Goal: Task Accomplishment & Management: Use online tool/utility

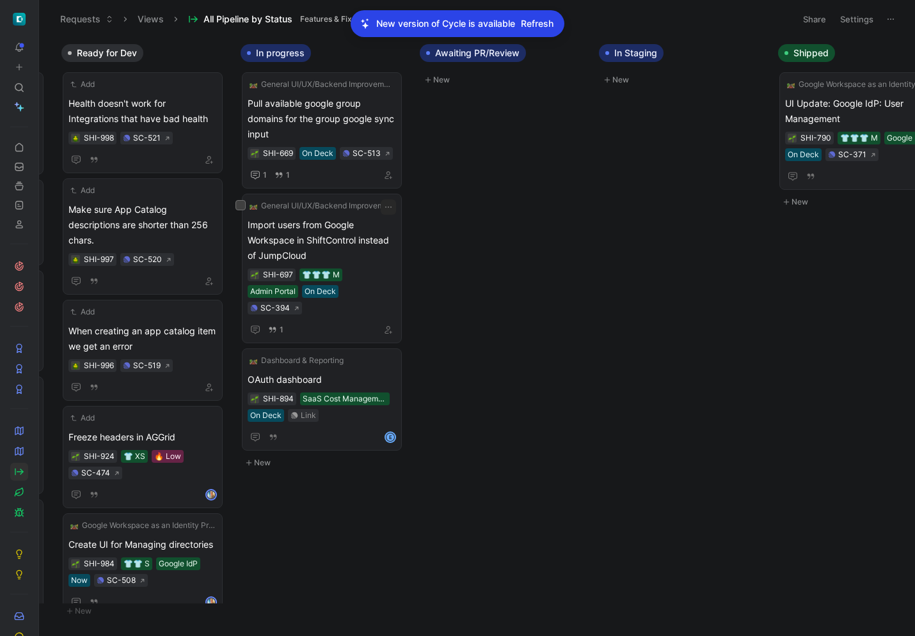
scroll to position [0, 736]
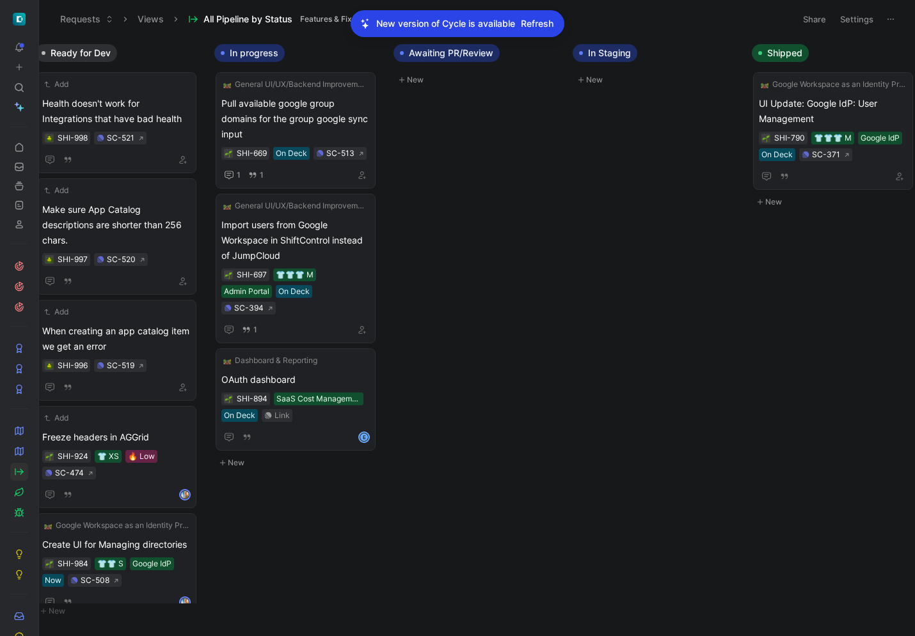
click at [545, 22] on span "Refresh" at bounding box center [537, 23] width 33 height 15
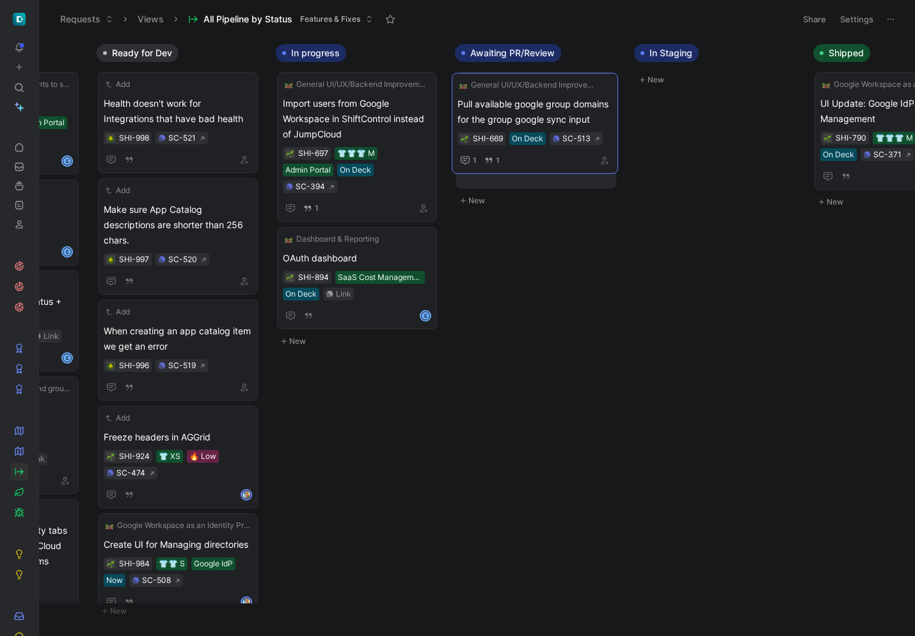
scroll to position [0, 692]
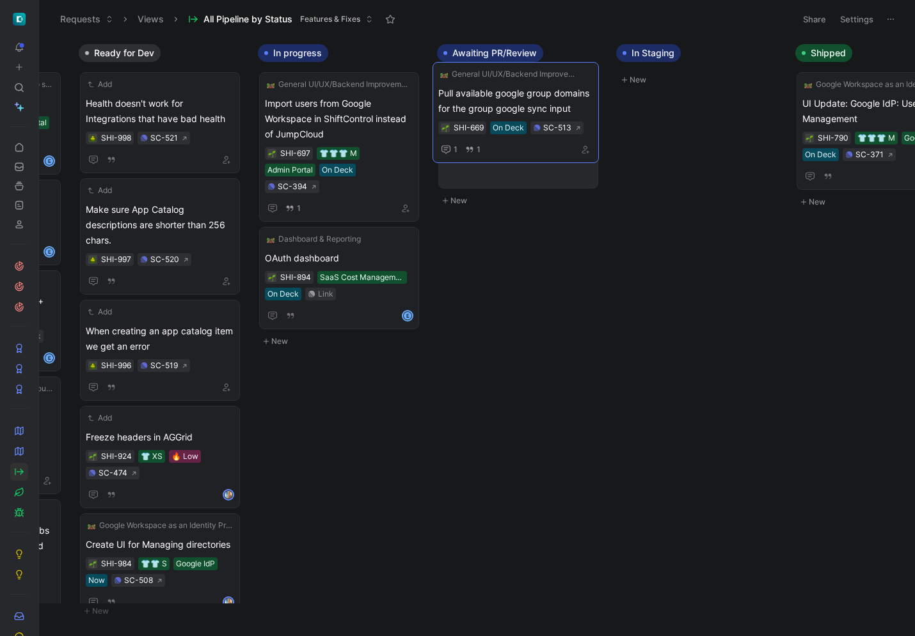
drag, startPoint x: 464, startPoint y: 112, endPoint x: 526, endPoint y: 103, distance: 62.7
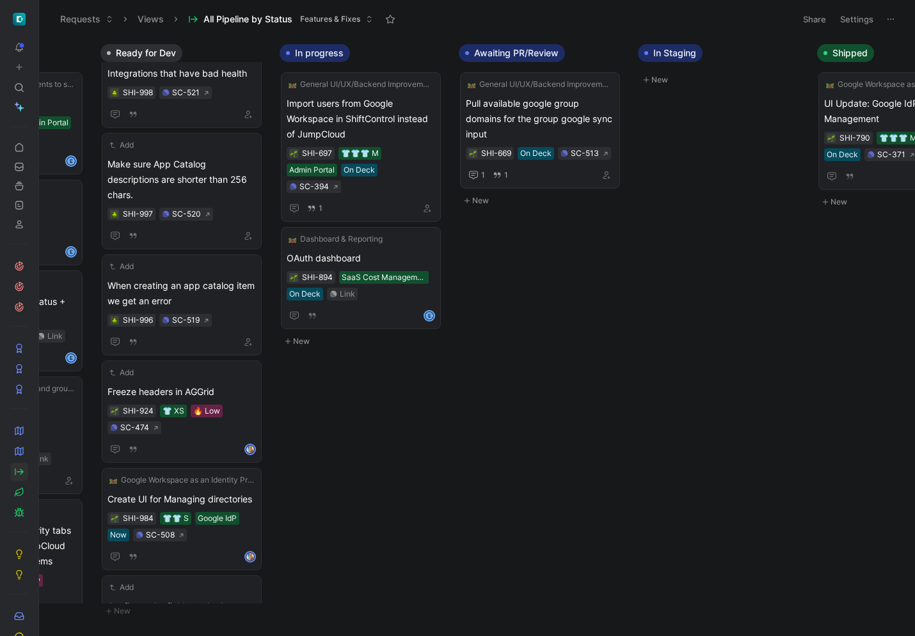
scroll to position [0, 0]
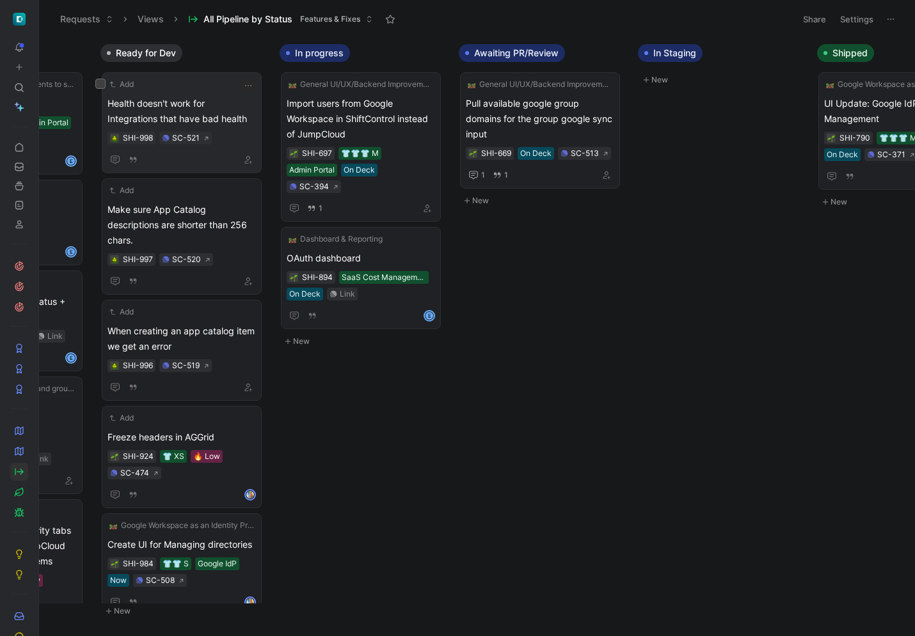
click at [217, 112] on span "Health doesn't work for Integrations that have bad health" at bounding box center [181, 111] width 148 height 31
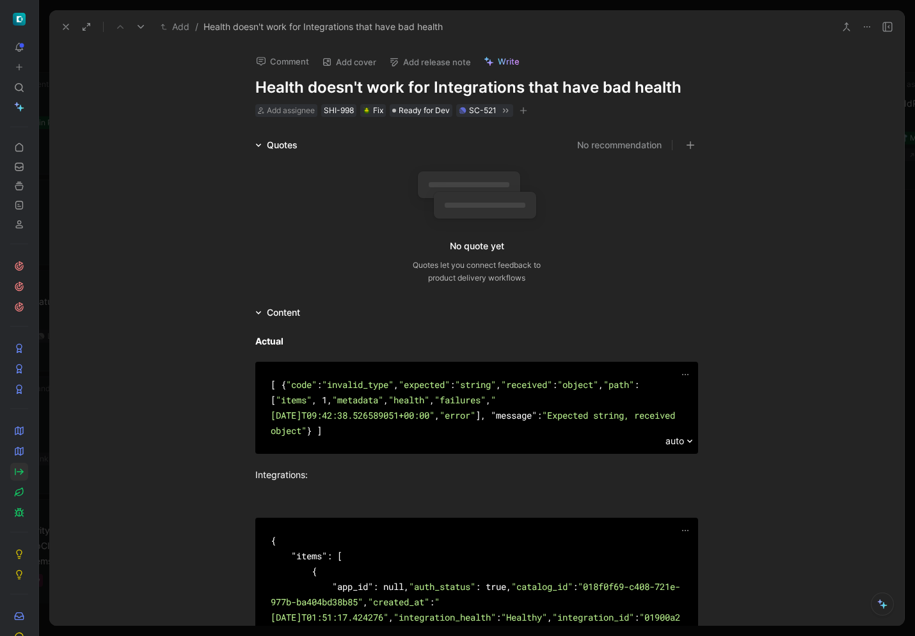
click at [61, 26] on icon at bounding box center [66, 27] width 10 height 10
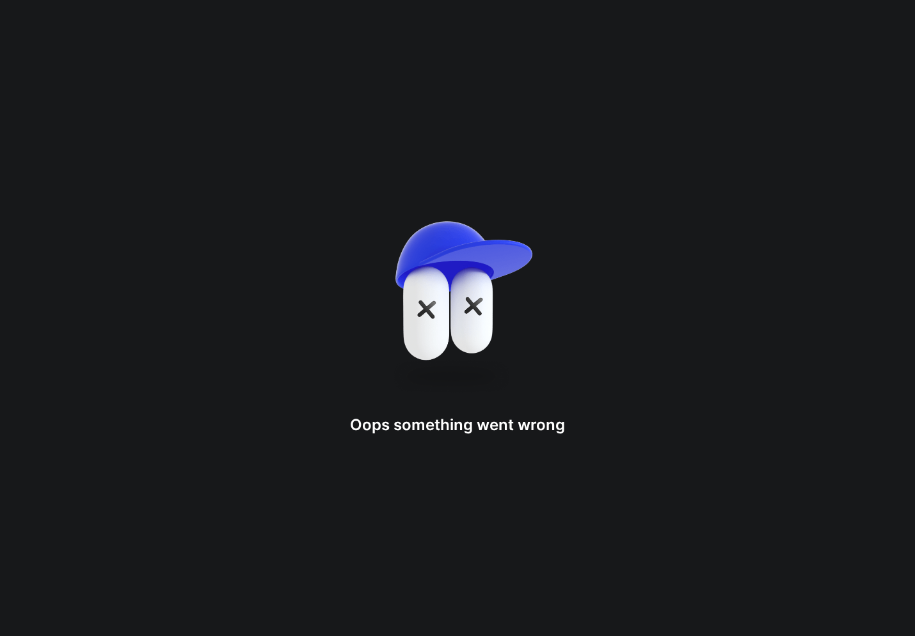
drag, startPoint x: 224, startPoint y: 113, endPoint x: 240, endPoint y: 123, distance: 19.0
click at [331, 145] on div "Oops something went wron g" at bounding box center [457, 318] width 915 height 636
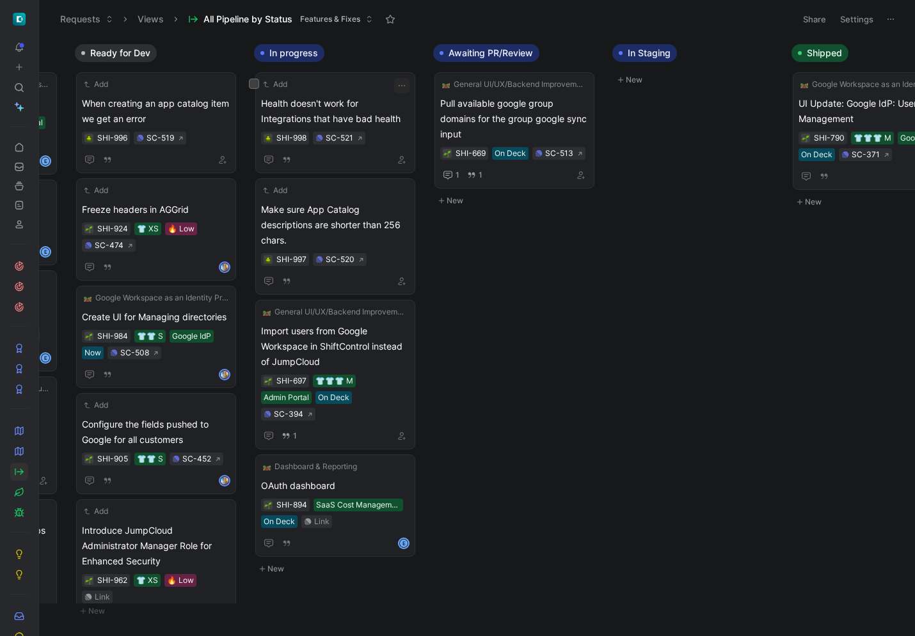
scroll to position [0, 755]
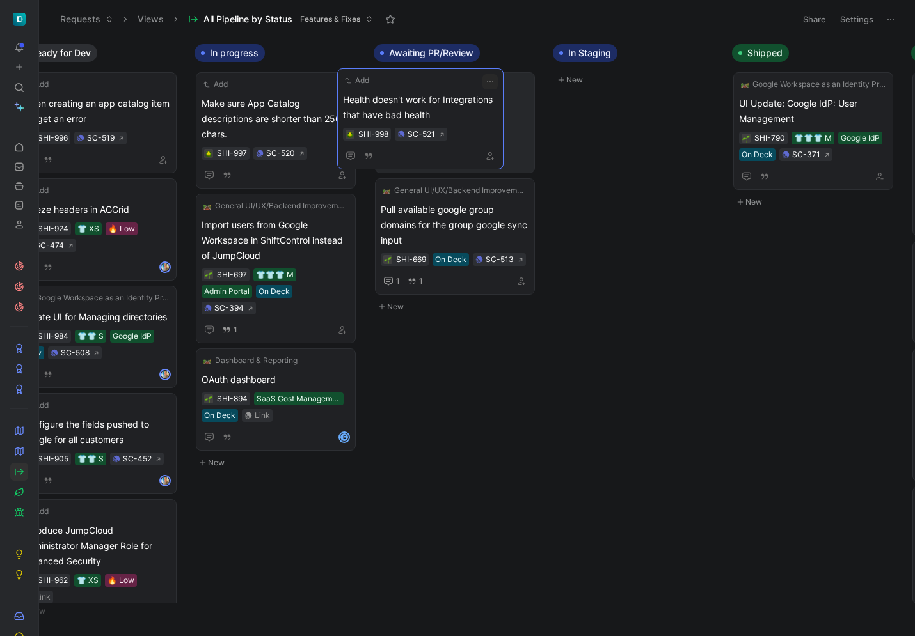
drag, startPoint x: 297, startPoint y: 106, endPoint x: 441, endPoint y: 102, distance: 144.0
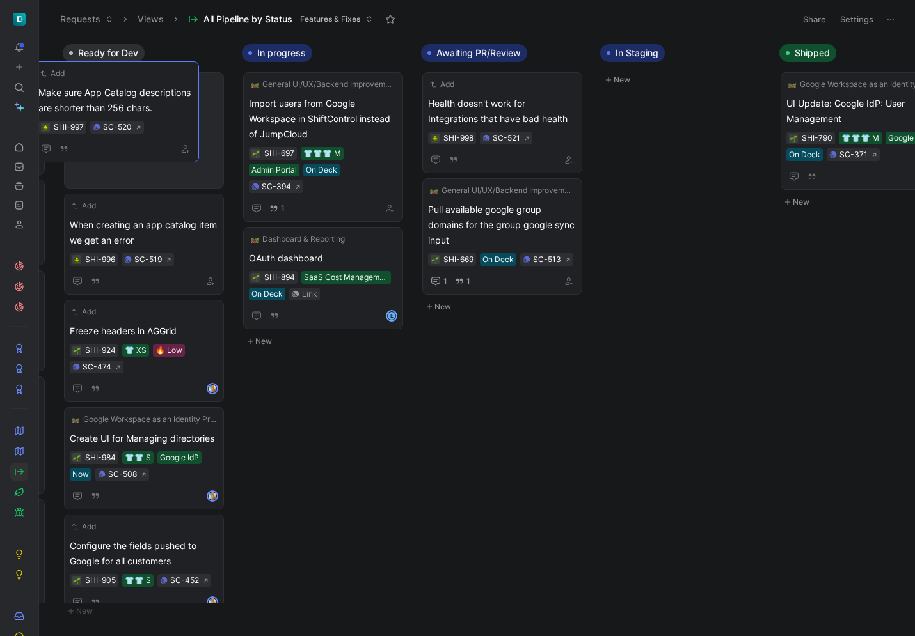
scroll to position [0, 645]
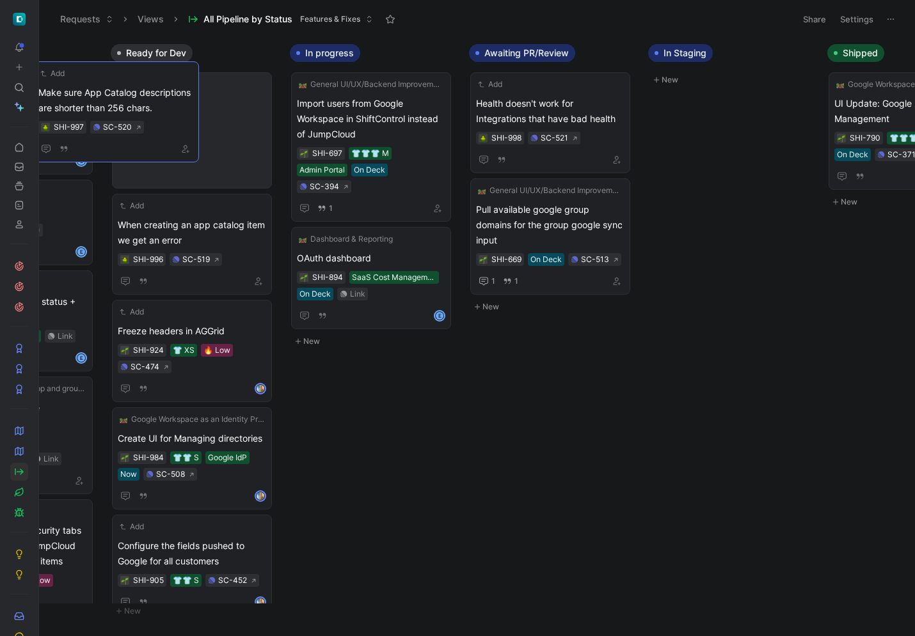
drag, startPoint x: 315, startPoint y: 107, endPoint x: 152, endPoint y: 97, distance: 163.5
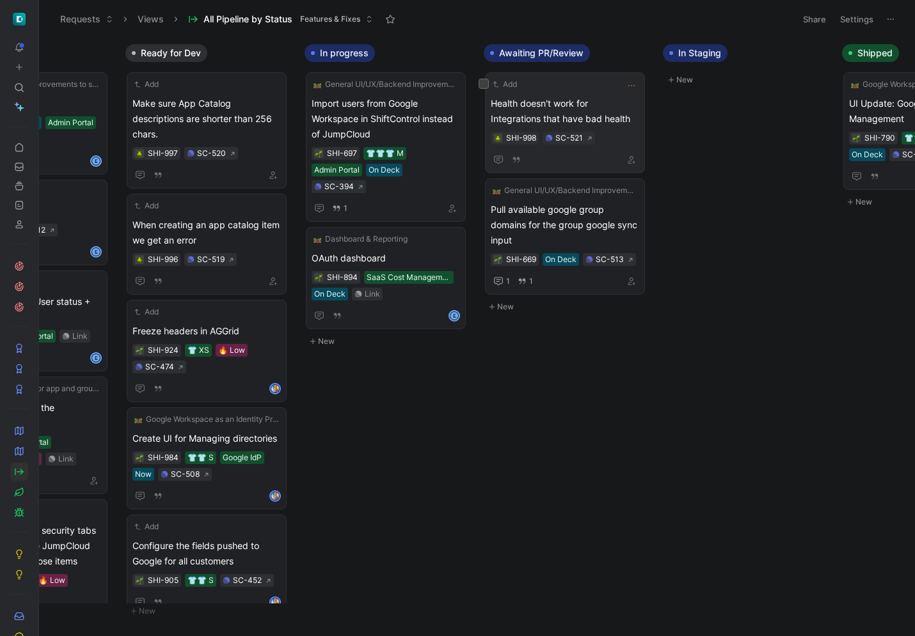
click at [566, 125] on span "Health doesn't work for Integrations that have bad health" at bounding box center [565, 111] width 148 height 31
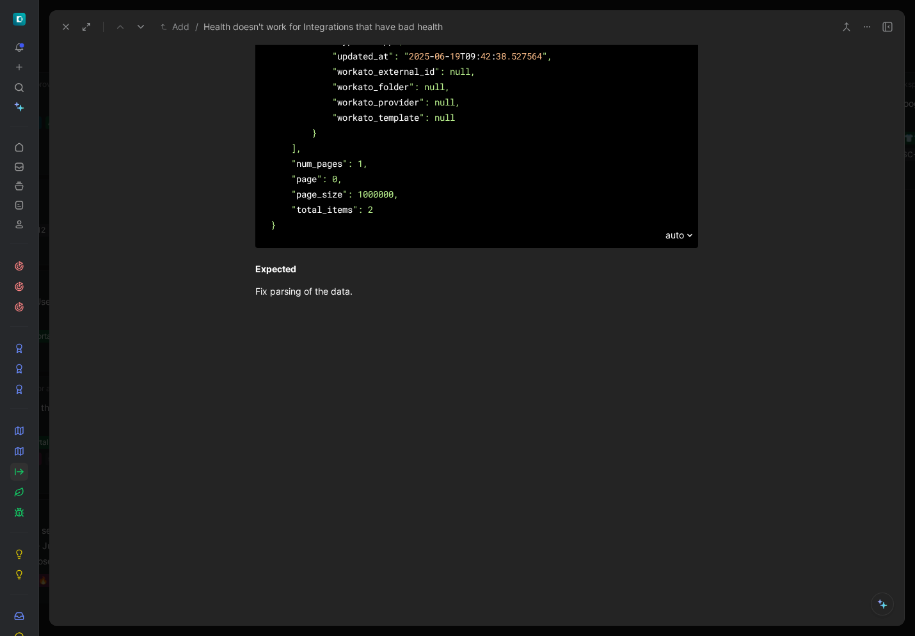
scroll to position [1669, 0]
click at [67, 26] on use at bounding box center [65, 26] width 5 height 5
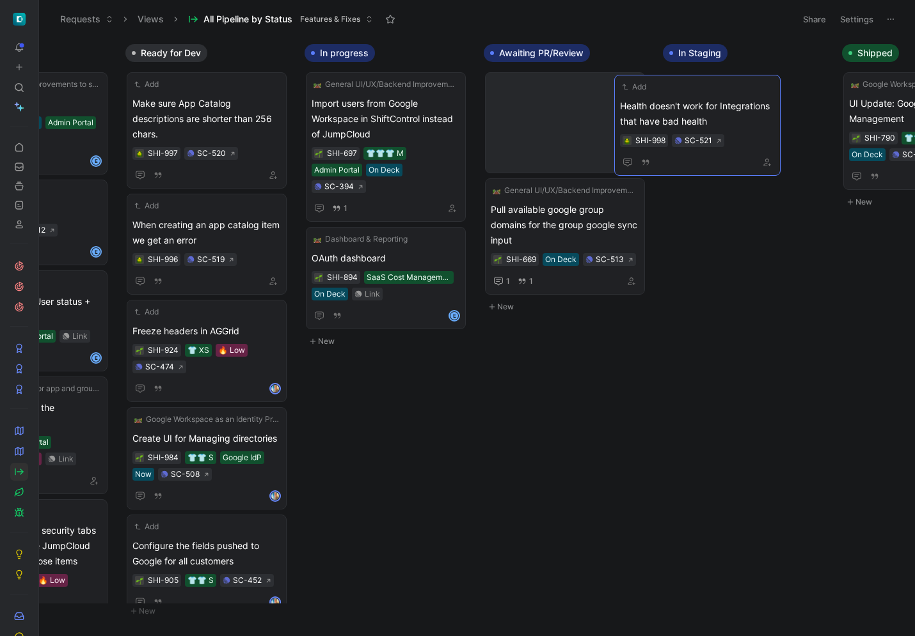
drag, startPoint x: 553, startPoint y: 124, endPoint x: 688, endPoint y: 126, distance: 135.0
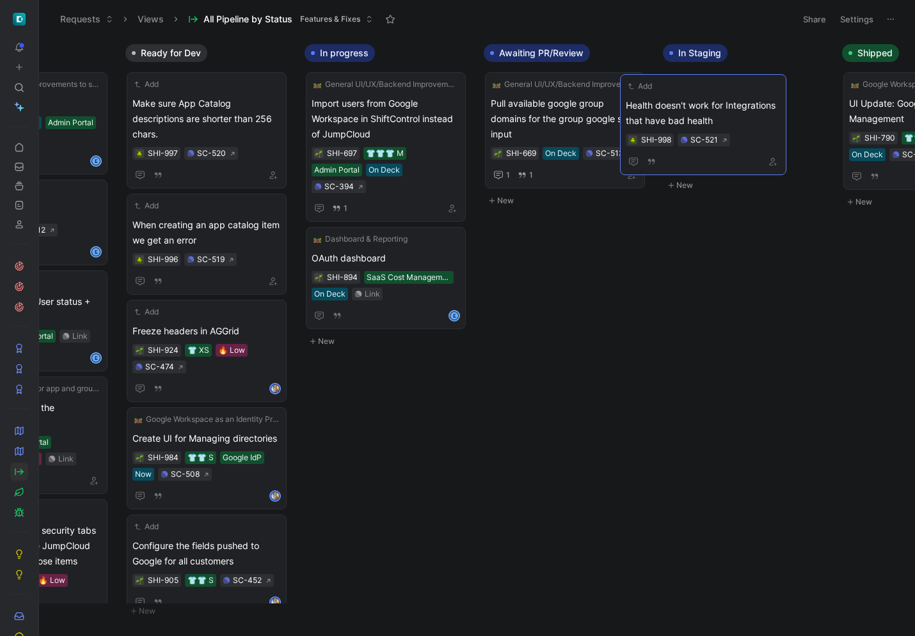
scroll to position [0, 658]
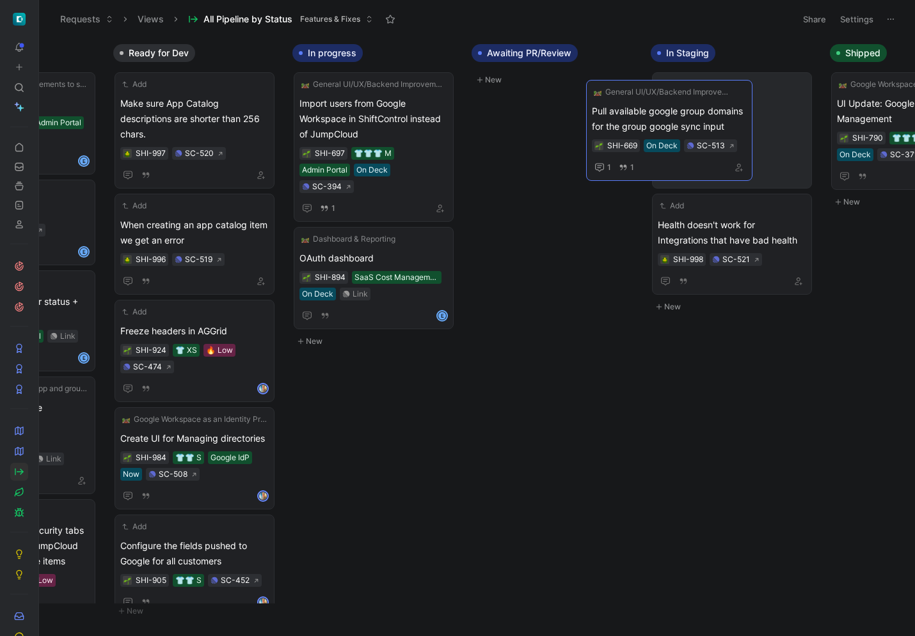
drag, startPoint x: 682, startPoint y: 126, endPoint x: 719, endPoint y: 117, distance: 37.5
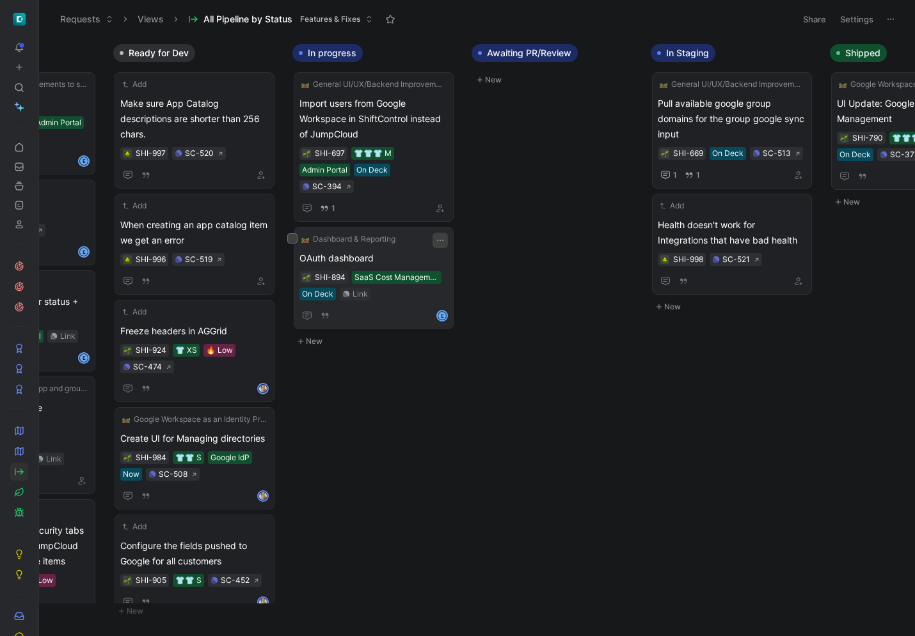
click at [445, 235] on icon "button" at bounding box center [440, 240] width 10 height 10
click at [391, 251] on span "OAuth dashboard" at bounding box center [373, 258] width 148 height 15
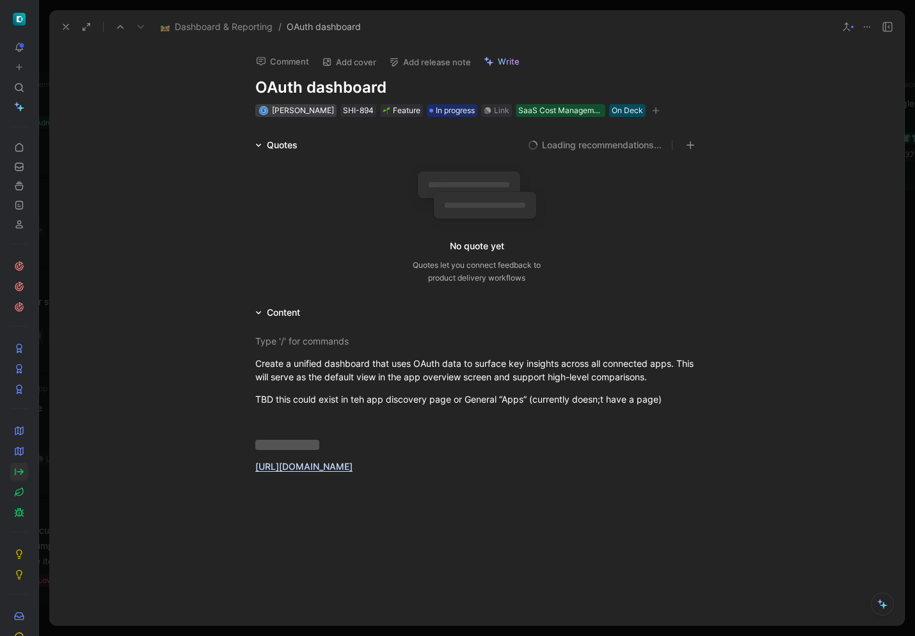
click at [281, 113] on span "Efrim Bartosik" at bounding box center [303, 111] width 62 height 10
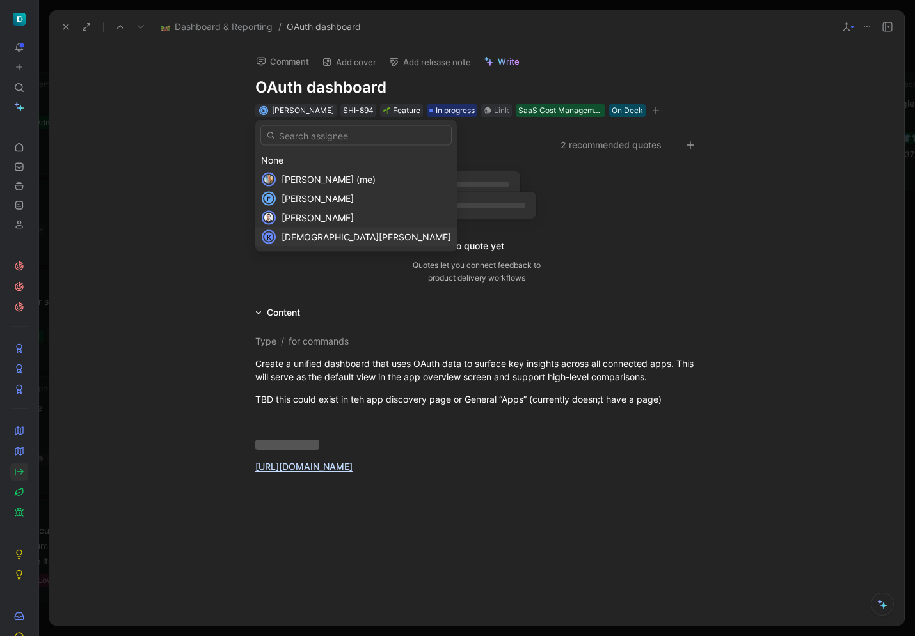
drag, startPoint x: 326, startPoint y: 217, endPoint x: 323, endPoint y: 236, distance: 18.7
click at [324, 236] on div "None Dan Gericke (me) E Efrim Bartosik Julien Monguillot K Krishna N" at bounding box center [355, 199] width 201 height 96
click at [323, 236] on div "Krishna N" at bounding box center [366, 237] width 170 height 15
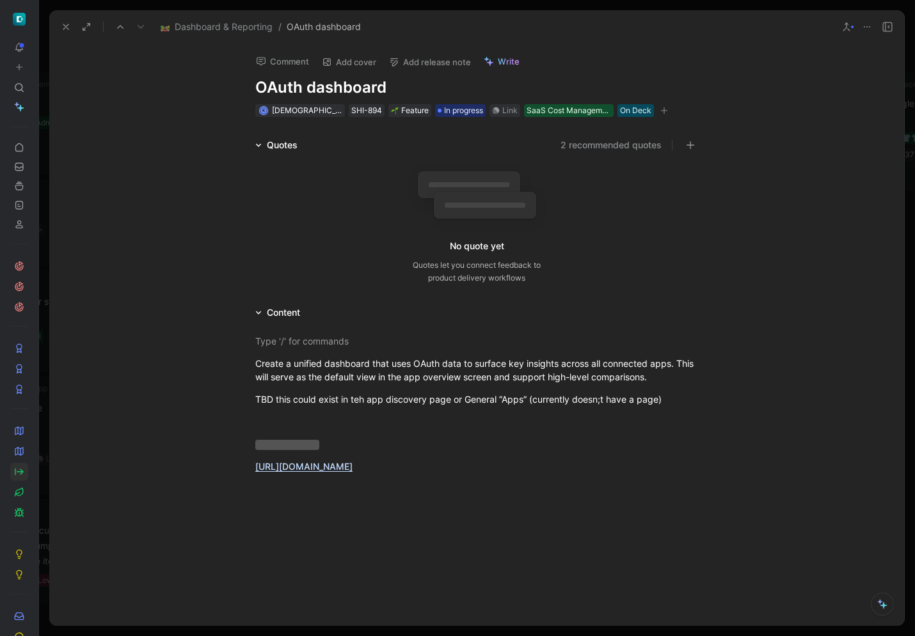
click at [70, 26] on icon at bounding box center [66, 27] width 10 height 10
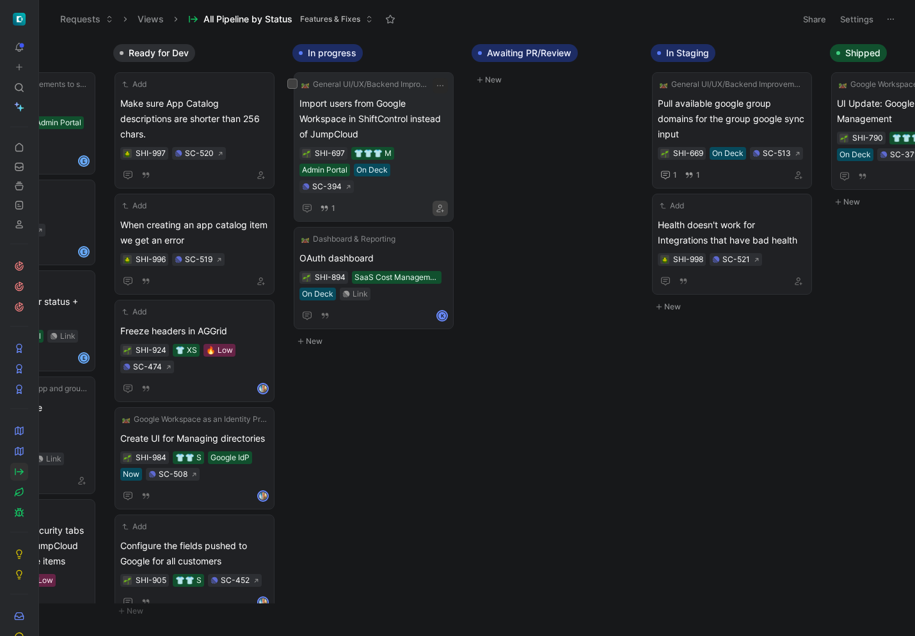
click at [444, 205] on icon "button" at bounding box center [440, 209] width 8 height 8
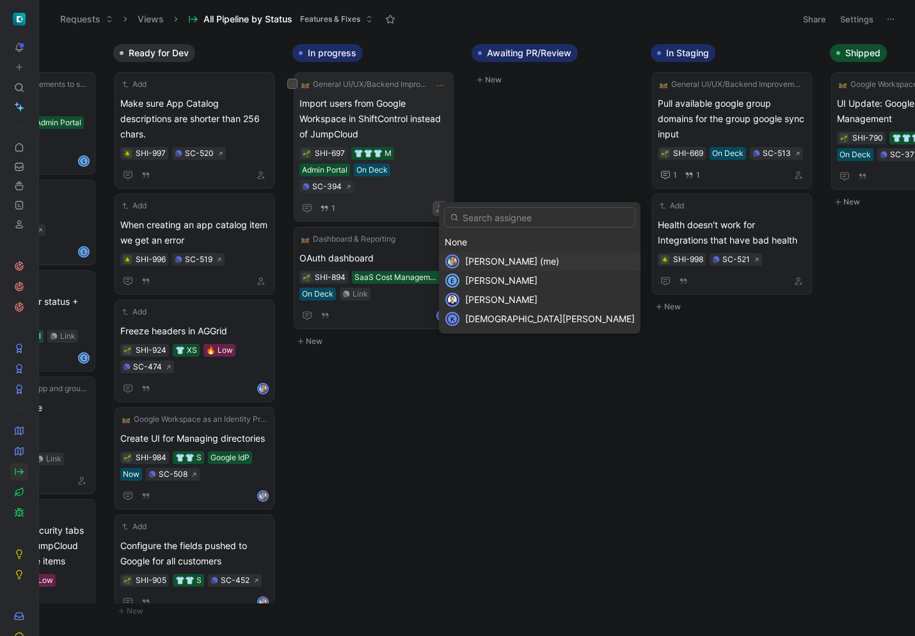
click at [485, 266] on span "Dan Gericke (me)" at bounding box center [512, 261] width 94 height 11
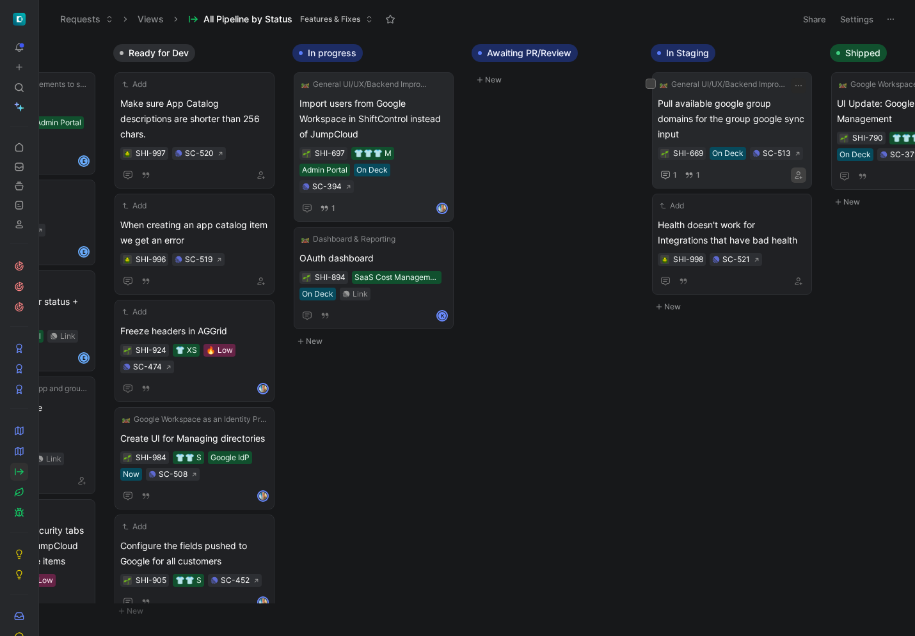
click at [802, 171] on icon "button" at bounding box center [798, 175] width 8 height 8
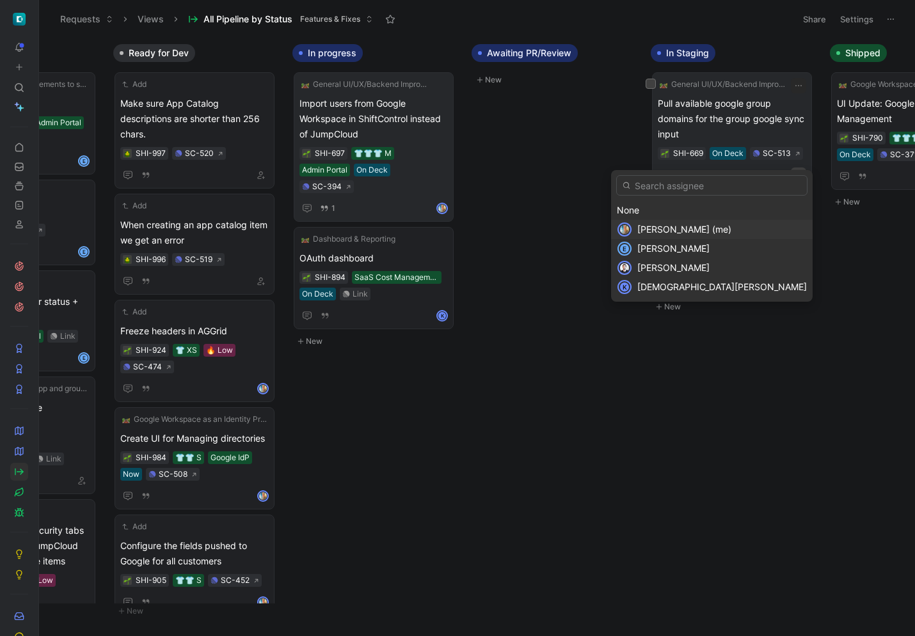
click at [731, 227] on span "Dan Gericke (me)" at bounding box center [684, 229] width 94 height 11
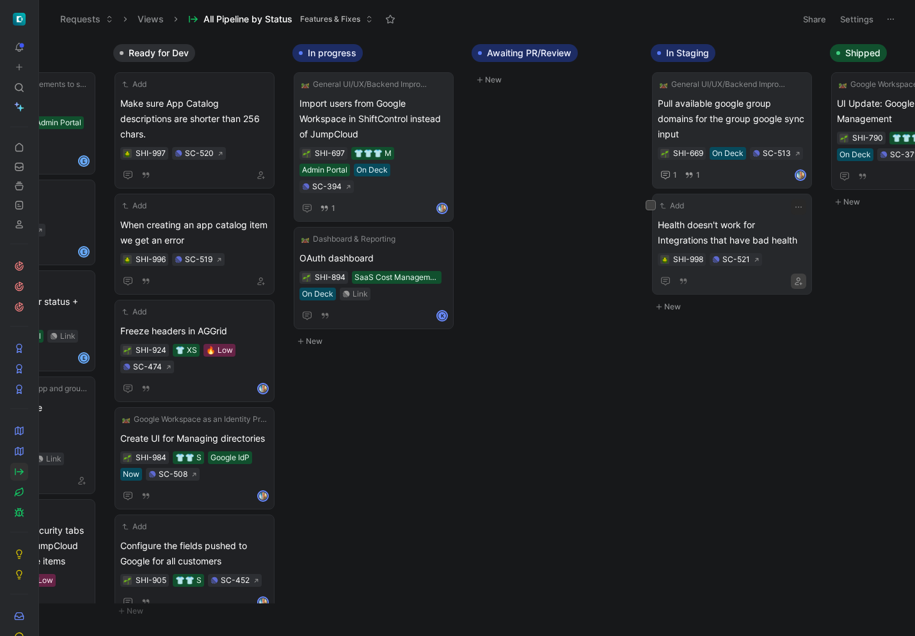
click at [802, 278] on icon "button" at bounding box center [798, 282] width 8 height 8
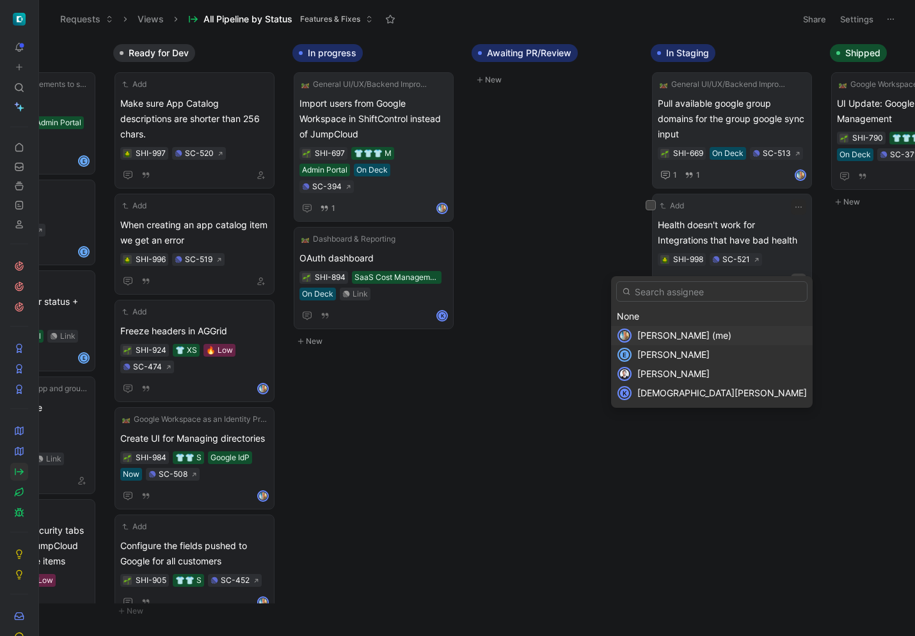
click at [731, 335] on span "Dan Gericke (me)" at bounding box center [684, 335] width 94 height 11
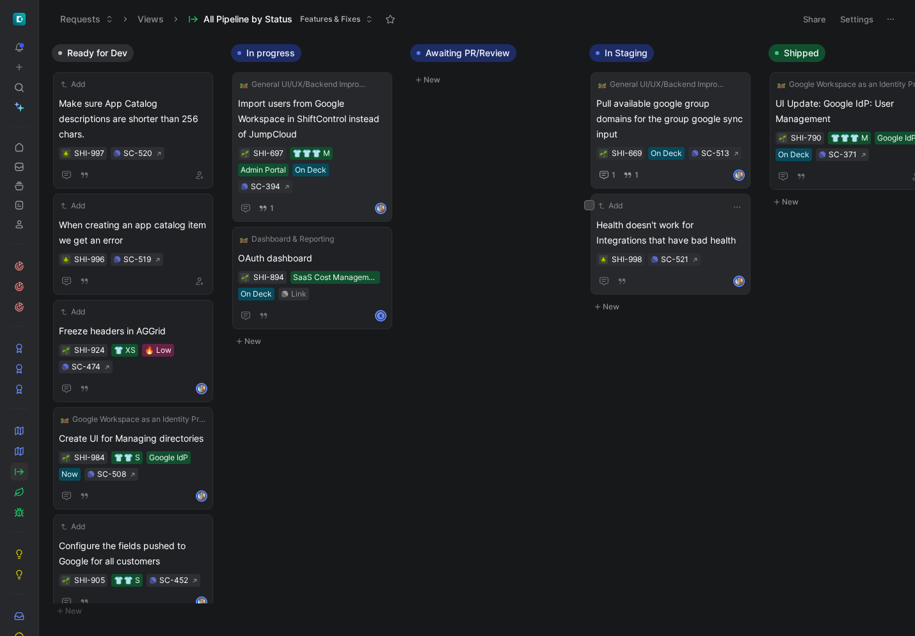
scroll to position [0, 799]
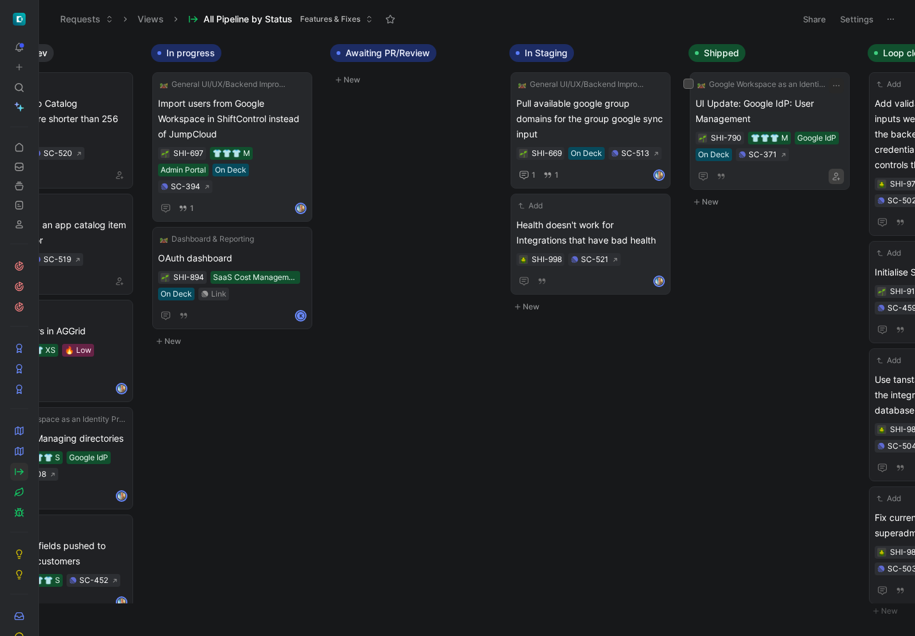
click at [840, 180] on icon "button" at bounding box center [836, 177] width 8 height 8
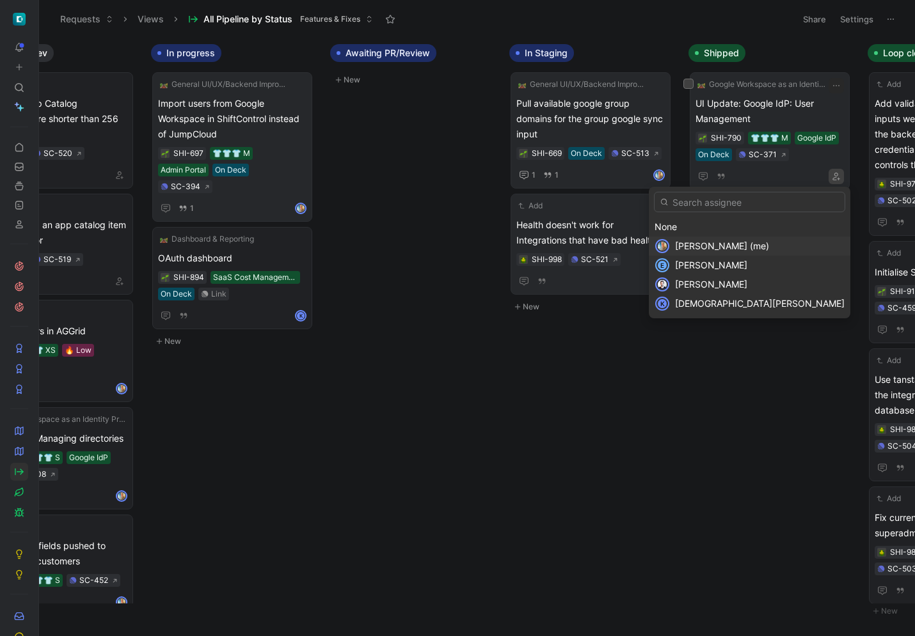
click at [769, 244] on span "Dan Gericke (me)" at bounding box center [722, 246] width 94 height 11
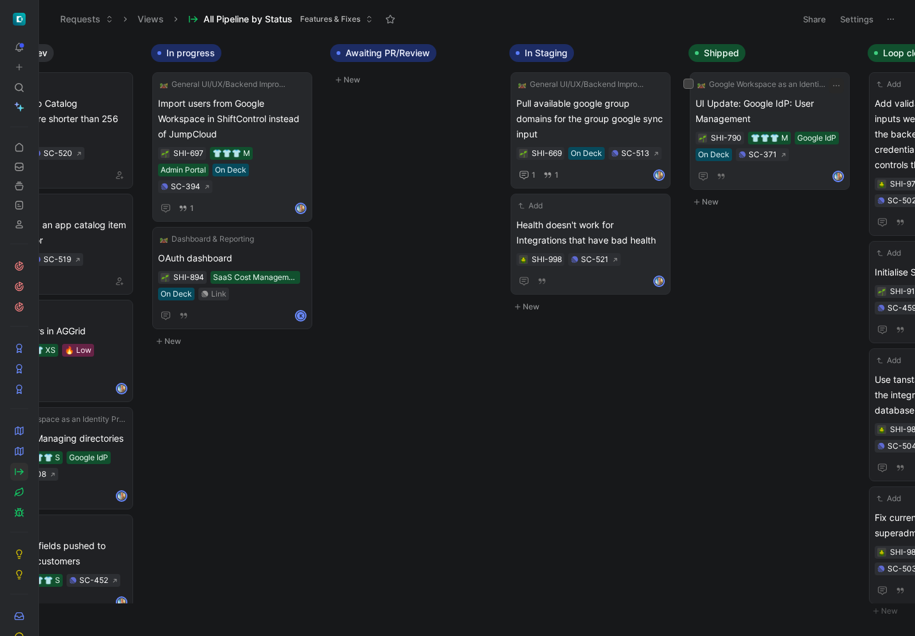
click at [769, 393] on div "Inbox New To do Google Workspace as an Identity Provider (IdP) Integration Rese…" at bounding box center [477, 337] width 876 height 598
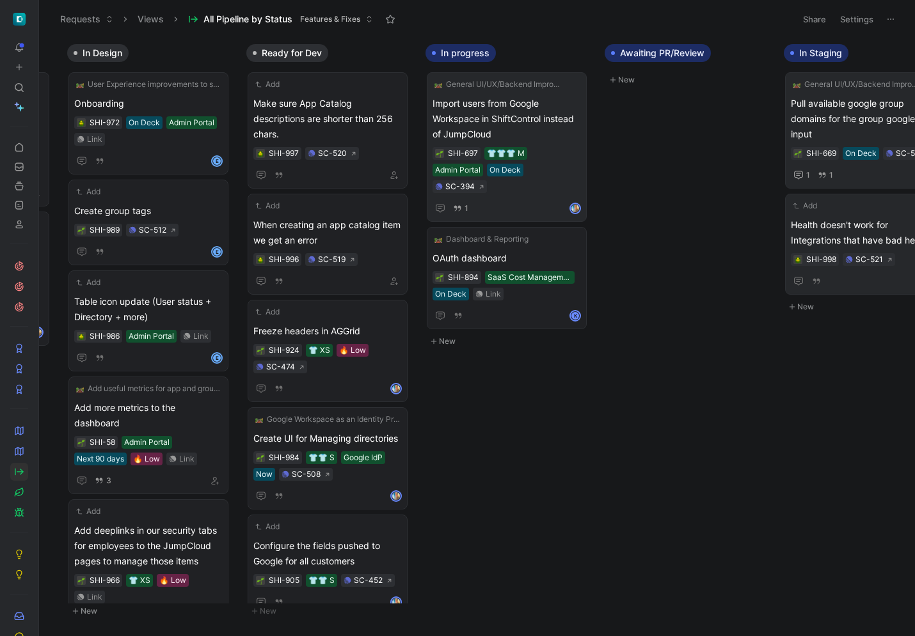
scroll to position [0, 450]
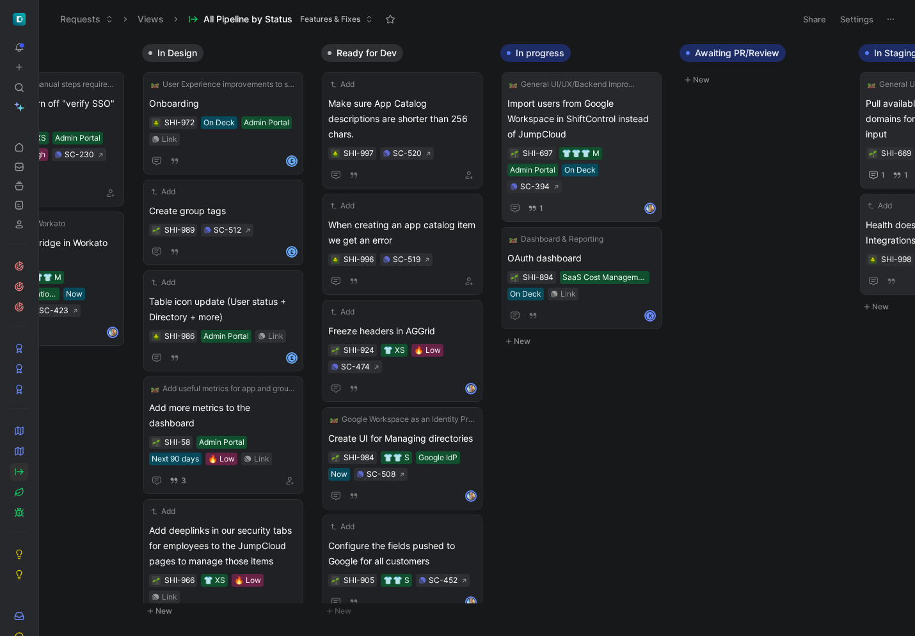
click at [519, 334] on button "New" at bounding box center [584, 341] width 169 height 15
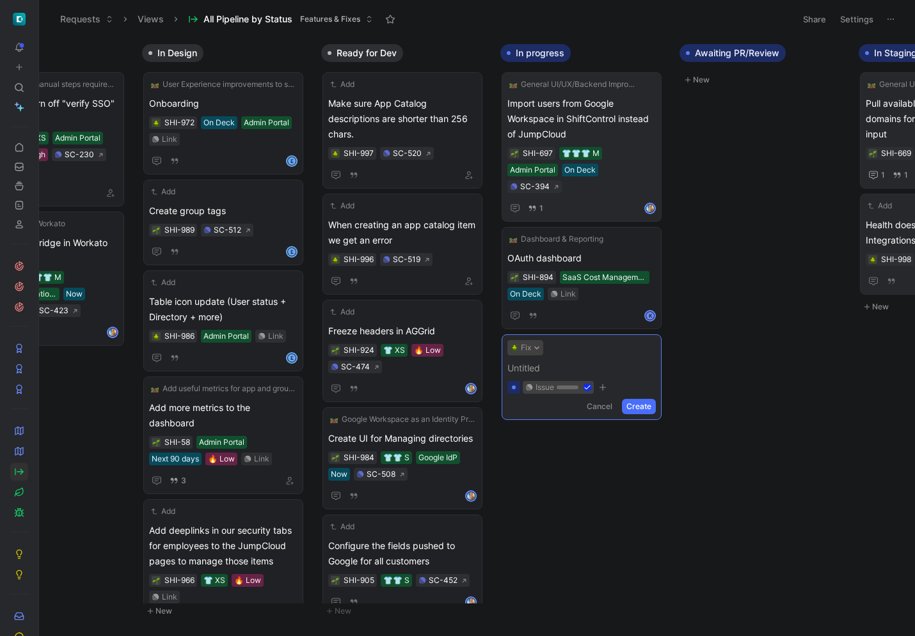
click at [532, 340] on button "Fix" at bounding box center [525, 347] width 36 height 15
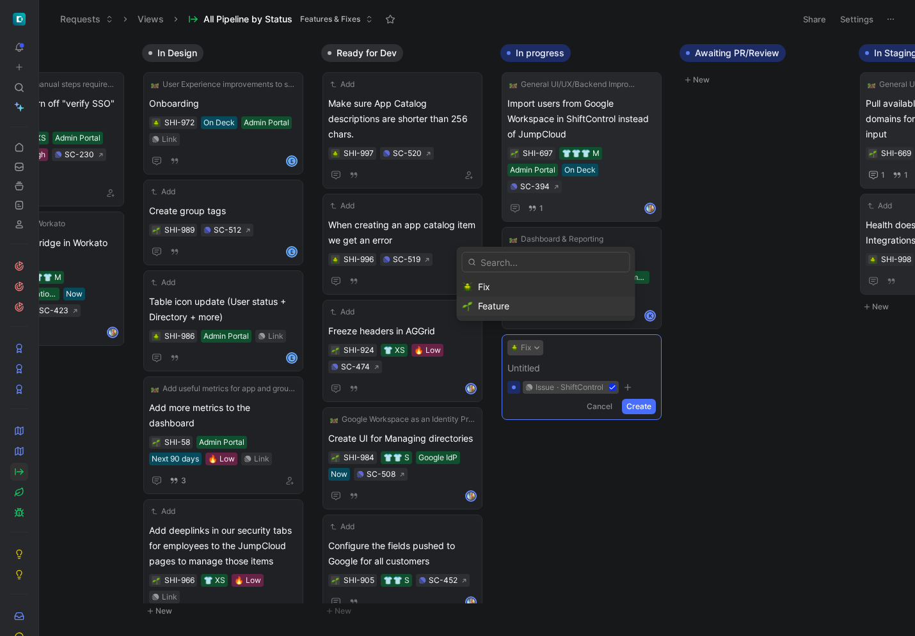
click at [512, 303] on div "Feature" at bounding box center [554, 306] width 152 height 15
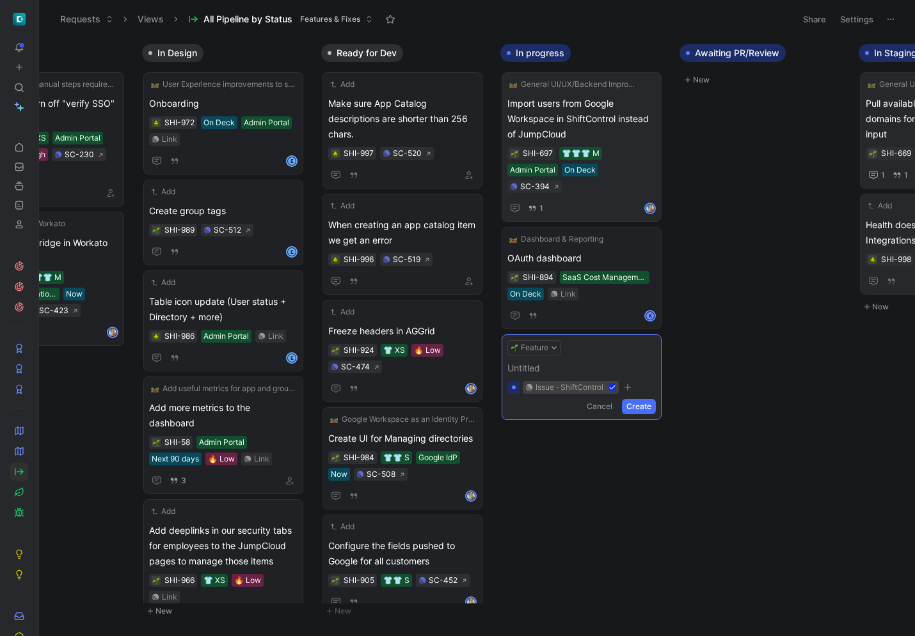
click at [534, 361] on span at bounding box center [581, 368] width 148 height 15
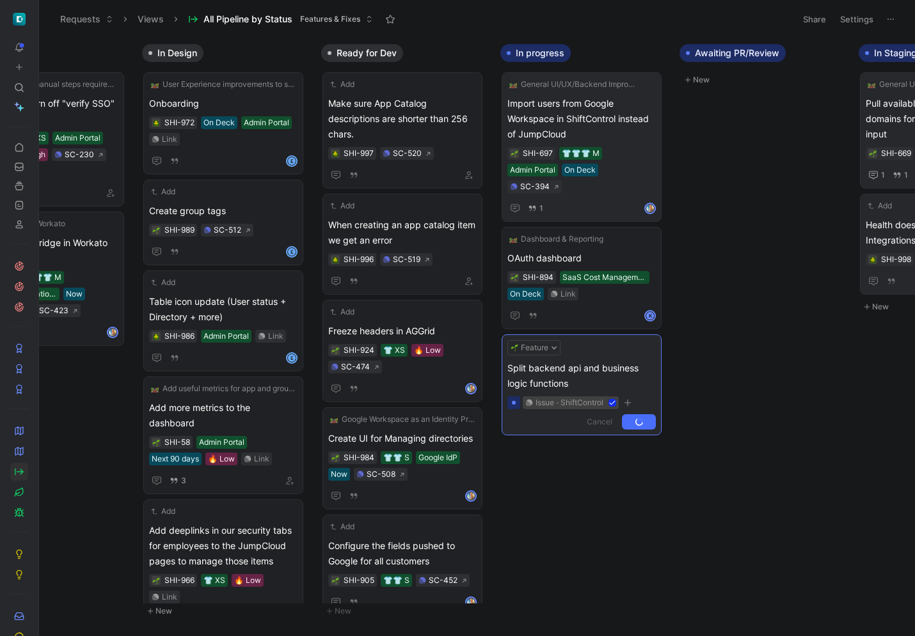
scroll to position [0, 458]
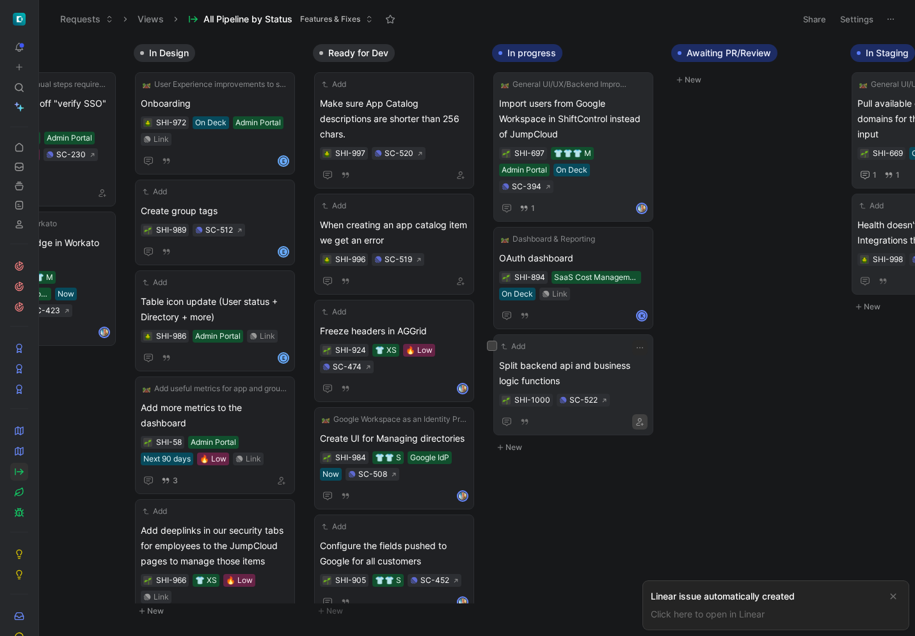
click at [643, 418] on icon "button" at bounding box center [640, 422] width 8 height 8
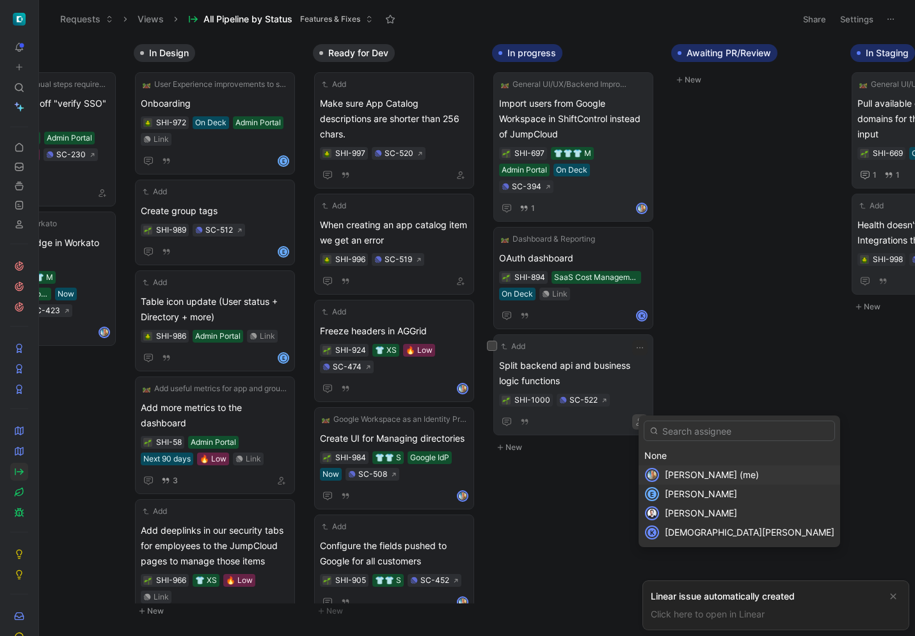
click at [675, 477] on span "Dan Gericke (me)" at bounding box center [712, 474] width 94 height 11
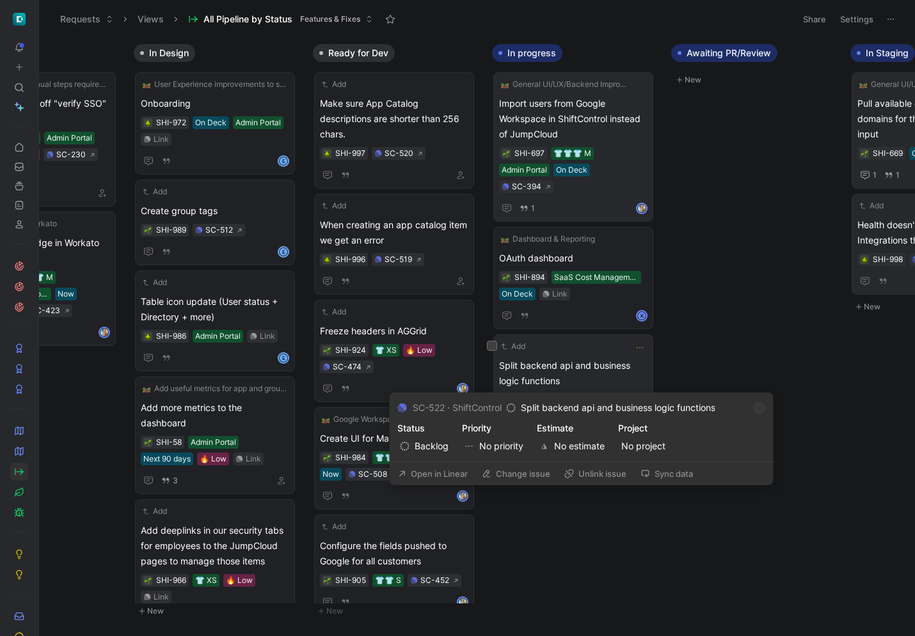
click at [450, 466] on button "Open in Linear" at bounding box center [432, 474] width 81 height 18
